Goal: Entertainment & Leisure: Consume media (video, audio)

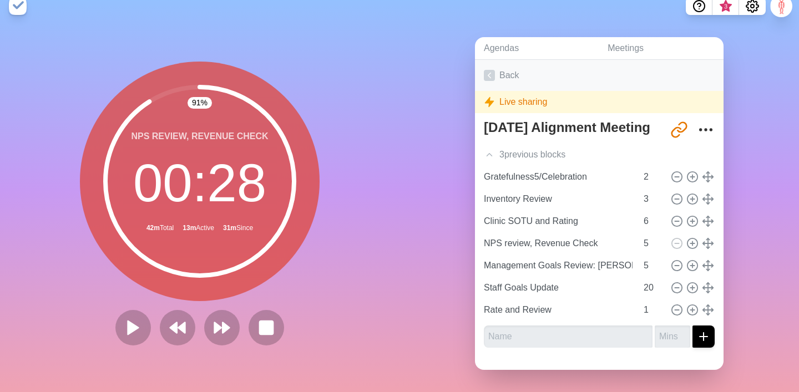
click at [512, 74] on link "Back" at bounding box center [599, 75] width 249 height 31
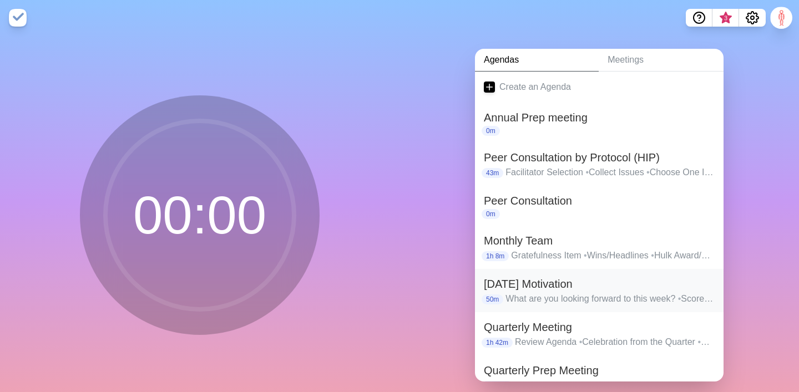
click at [496, 299] on p "50m" at bounding box center [493, 300] width 22 height 10
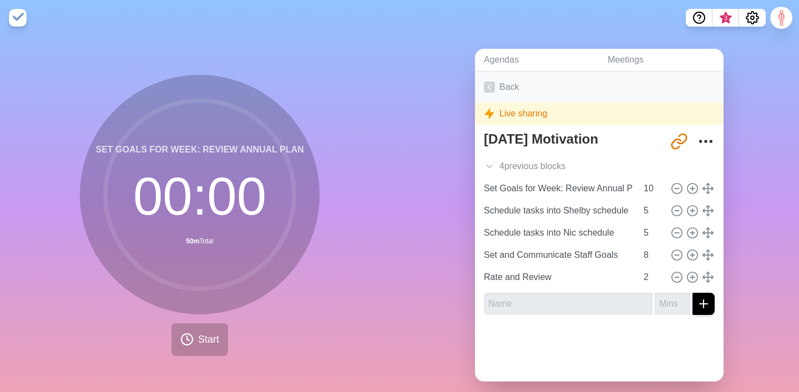
click at [506, 82] on link "Back" at bounding box center [599, 87] width 249 height 31
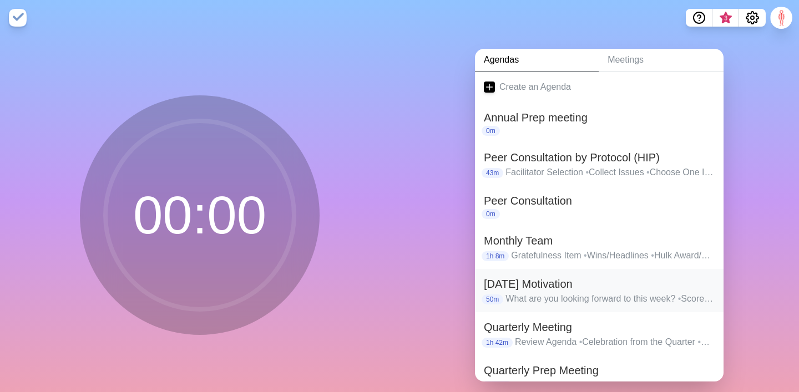
click at [486, 278] on h2 "[DATE] Motivation" at bounding box center [599, 284] width 231 height 17
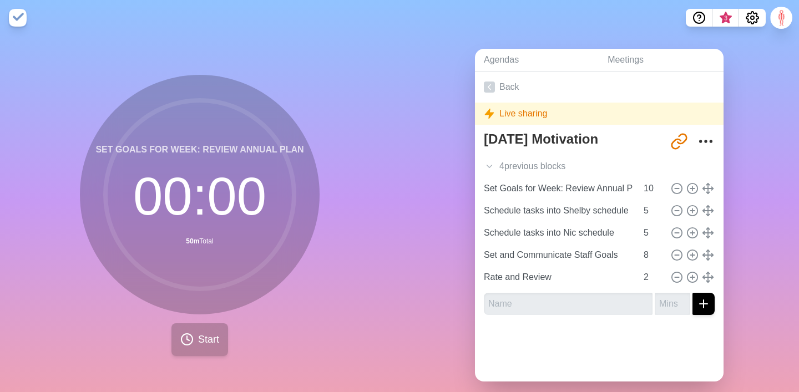
click at [195, 325] on button "Start" at bounding box center [200, 340] width 57 height 33
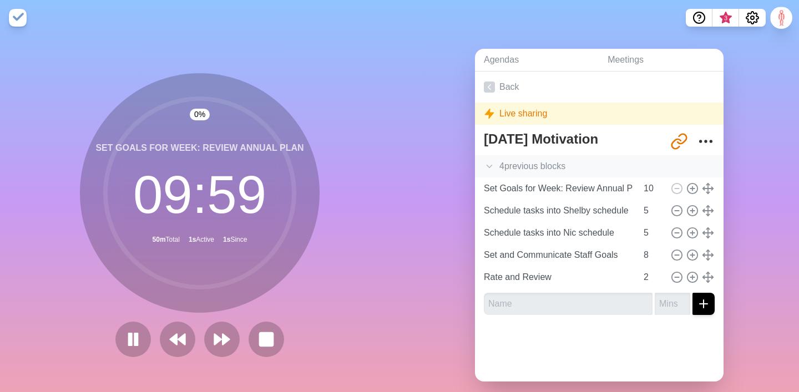
click at [495, 167] on div "4 previous block s" at bounding box center [599, 166] width 249 height 22
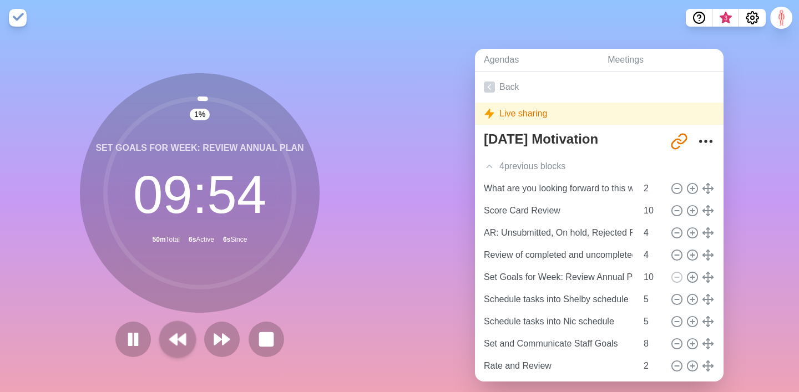
click at [181, 346] on icon at bounding box center [177, 339] width 19 height 19
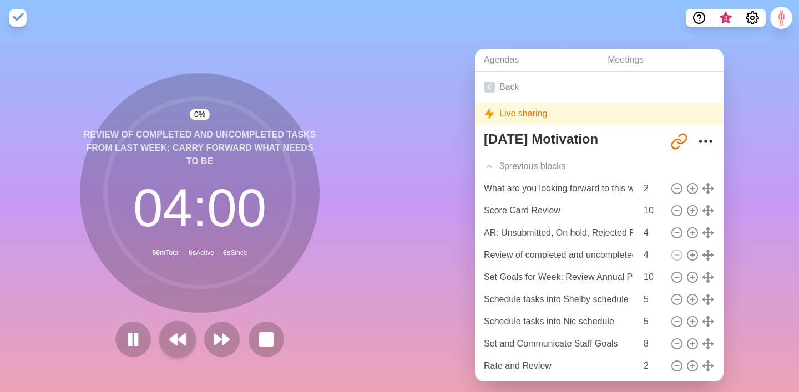
click at [181, 346] on icon at bounding box center [177, 339] width 19 height 19
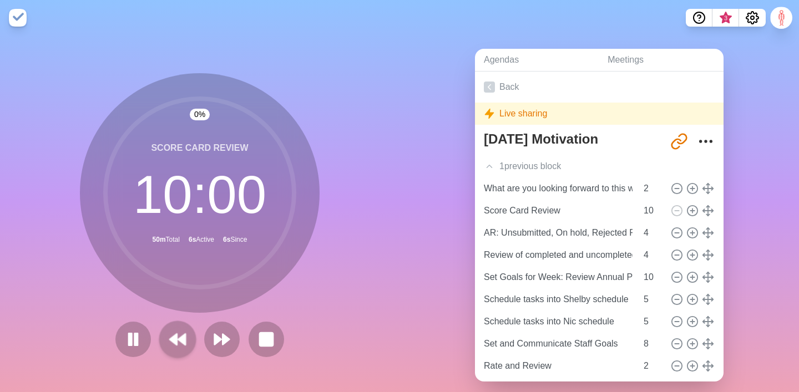
click at [181, 346] on icon at bounding box center [177, 339] width 19 height 19
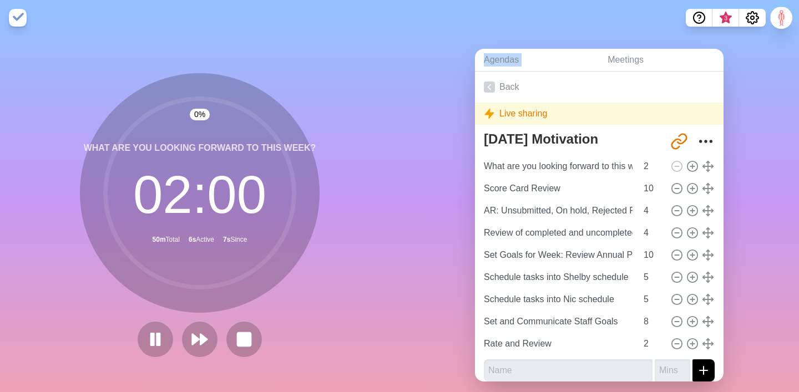
click at [181, 346] on div at bounding box center [199, 340] width 133 height 36
click at [405, 184] on div "Agendas Meetings Back Live sharing [DATE] Motivation [URL][DOMAIN_NAME] What ar…" at bounding box center [600, 220] width 400 height 369
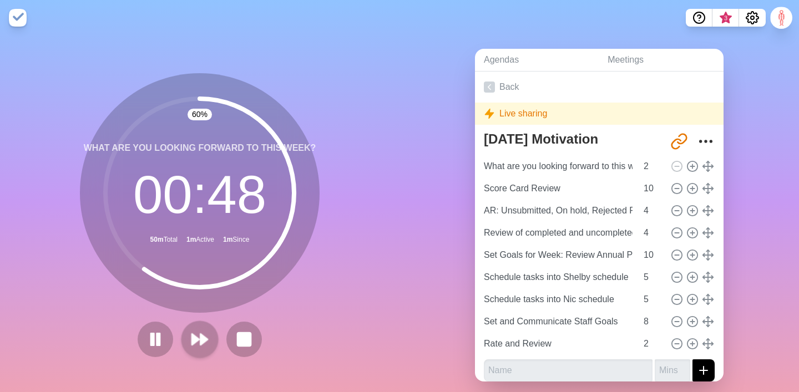
click at [193, 349] on icon at bounding box center [199, 339] width 19 height 19
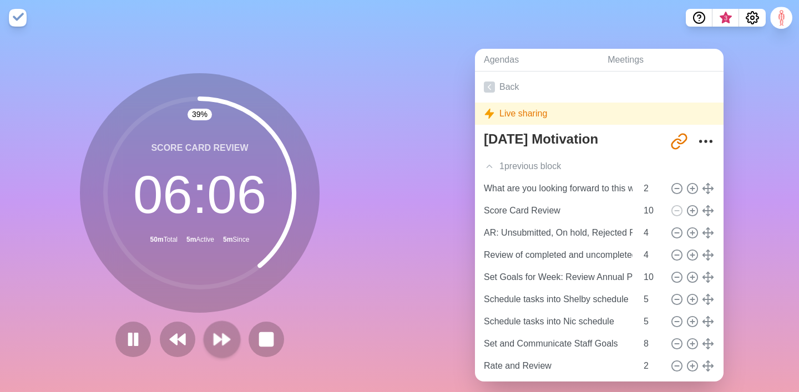
click at [224, 334] on icon at bounding box center [222, 339] width 19 height 19
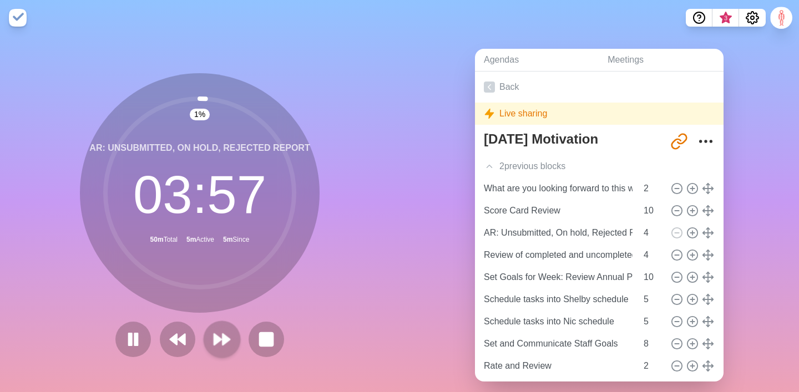
click at [222, 347] on icon at bounding box center [222, 339] width 19 height 19
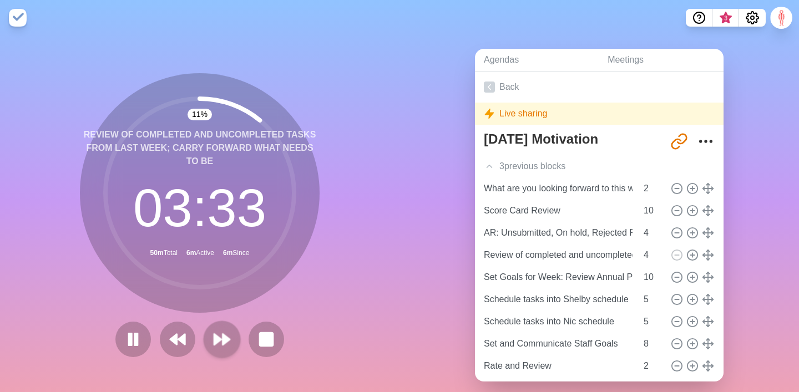
click at [232, 327] on button at bounding box center [221, 339] width 37 height 37
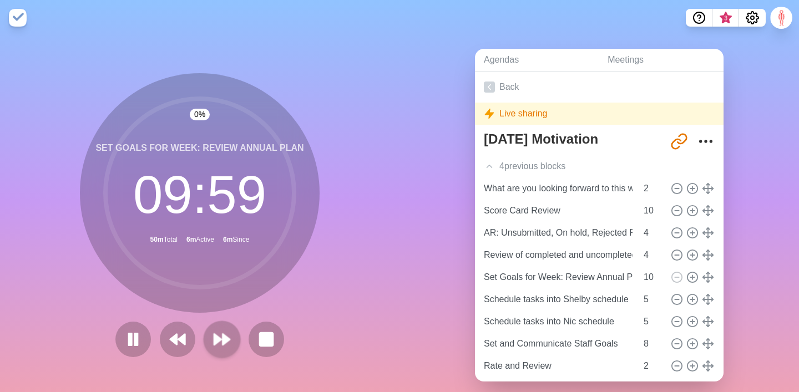
click at [223, 334] on polygon at bounding box center [226, 339] width 7 height 11
click at [231, 334] on button at bounding box center [221, 339] width 37 height 37
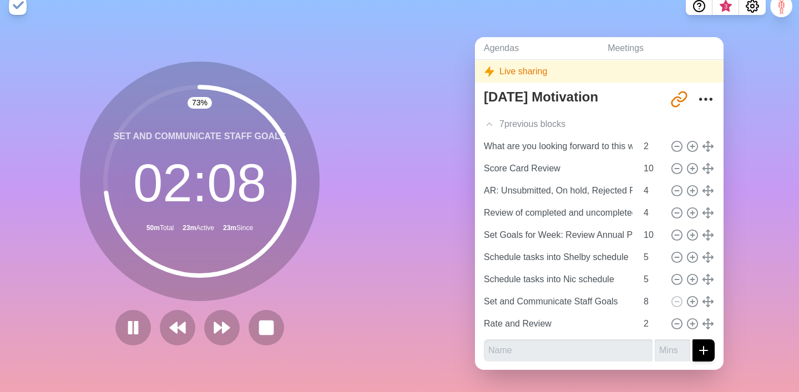
scroll to position [12, 0]
click at [219, 321] on icon at bounding box center [222, 328] width 19 height 19
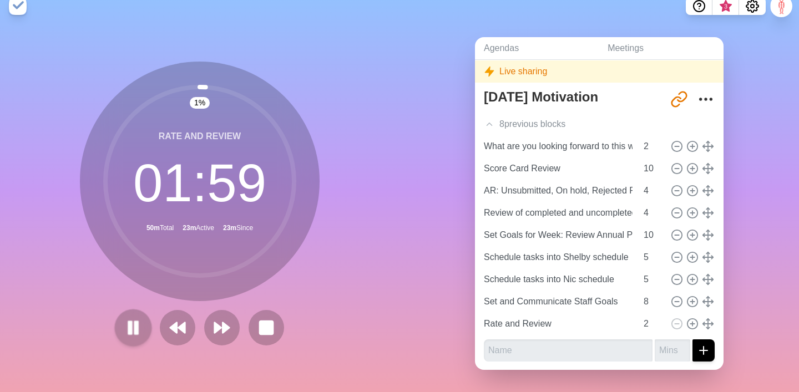
click at [140, 331] on icon at bounding box center [133, 328] width 19 height 19
